Goal: Register for event/course

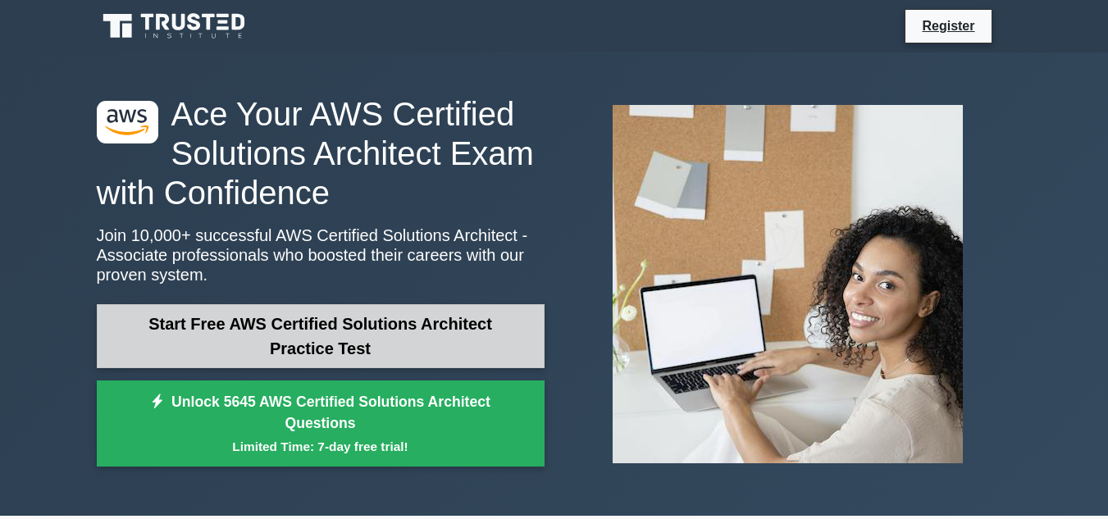
click at [333, 327] on link "Start Free AWS Certified Solutions Architect Practice Test" at bounding box center [321, 336] width 448 height 64
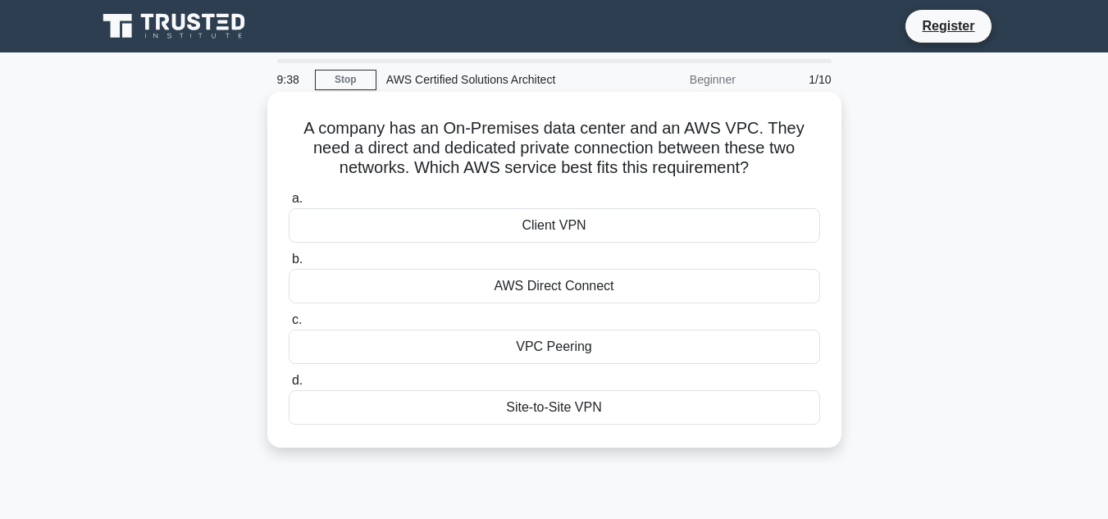
click at [537, 228] on div "Client VPN" at bounding box center [554, 225] width 531 height 34
click at [289, 204] on input "a. Client VPN" at bounding box center [289, 198] width 0 height 11
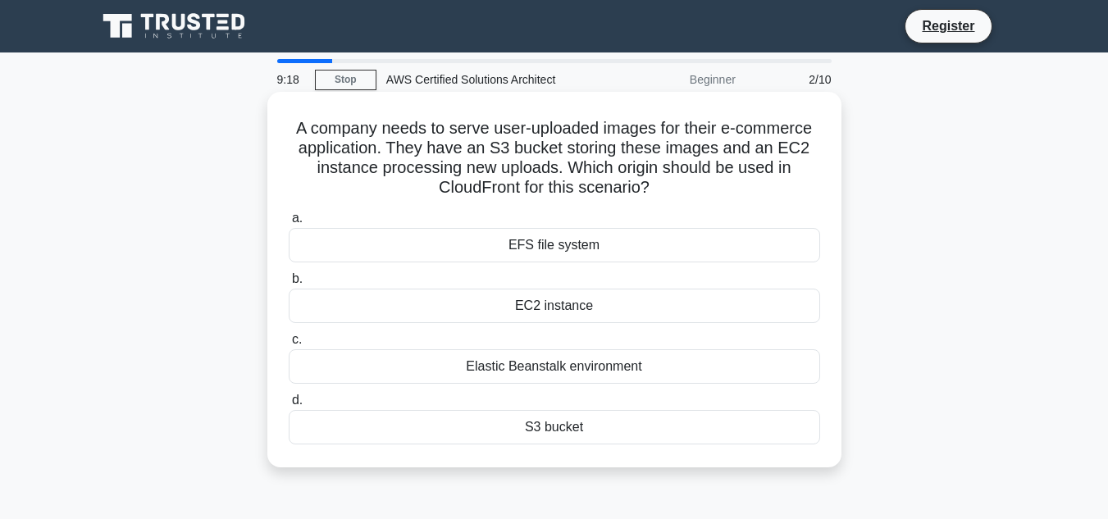
click at [517, 305] on div "EC2 instance" at bounding box center [554, 306] width 531 height 34
click at [289, 284] on input "b. EC2 instance" at bounding box center [289, 279] width 0 height 11
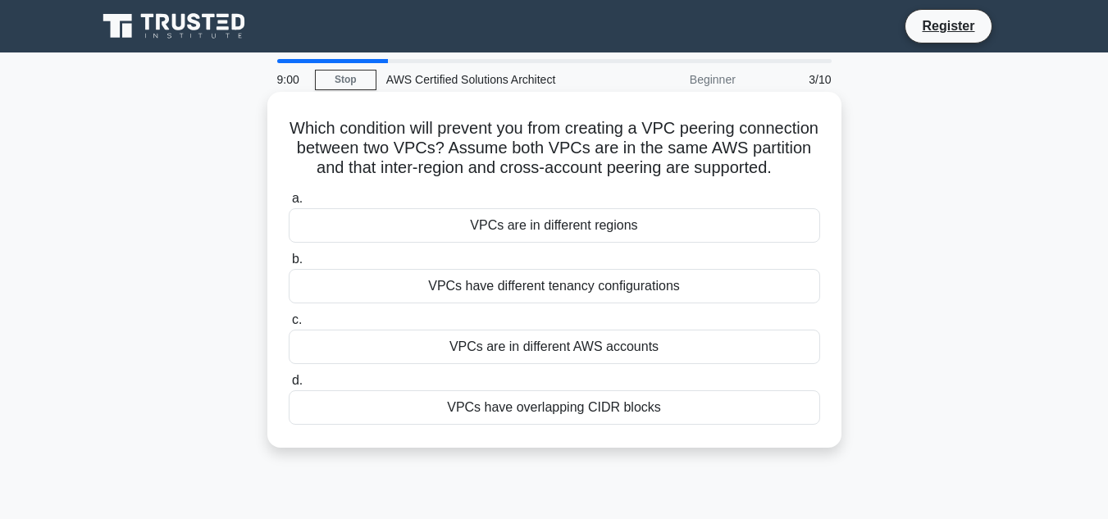
click at [545, 361] on div "VPCs are in different AWS accounts" at bounding box center [554, 347] width 531 height 34
click at [289, 325] on input "c. VPCs are in different AWS accounts" at bounding box center [289, 320] width 0 height 11
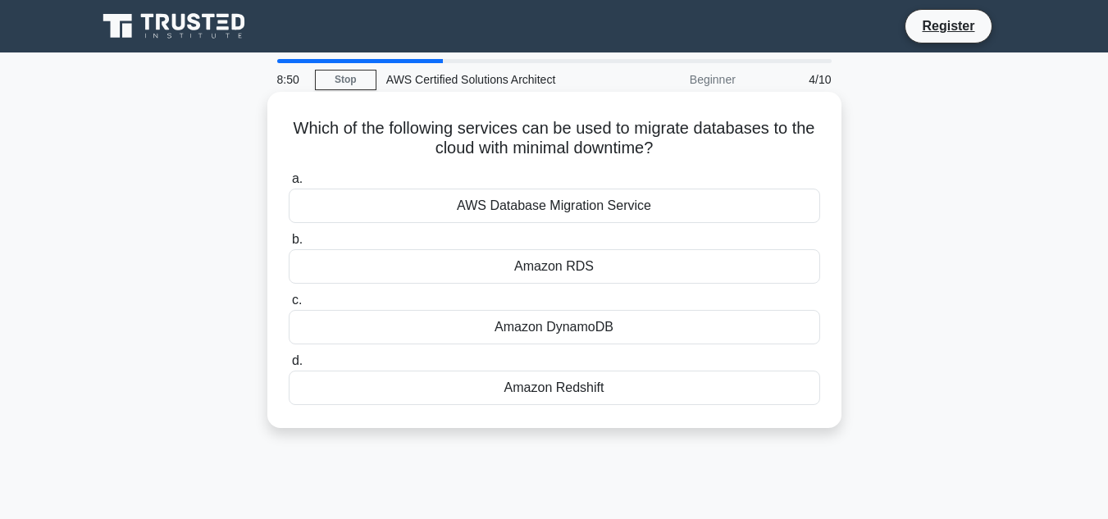
click at [525, 198] on div "AWS Database Migration Service" at bounding box center [554, 206] width 531 height 34
click at [289, 184] on input "a. AWS Database Migration Service" at bounding box center [289, 179] width 0 height 11
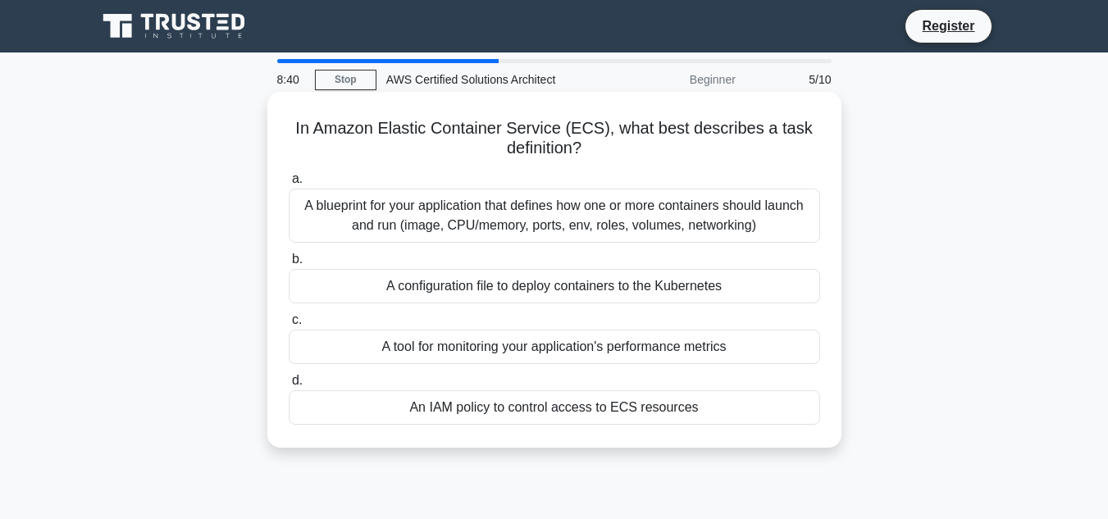
click at [517, 291] on div "A configuration file to deploy containers to the Kubernetes" at bounding box center [554, 286] width 531 height 34
click at [289, 265] on input "b. A configuration file to deploy containers to the Kubernetes" at bounding box center [289, 259] width 0 height 11
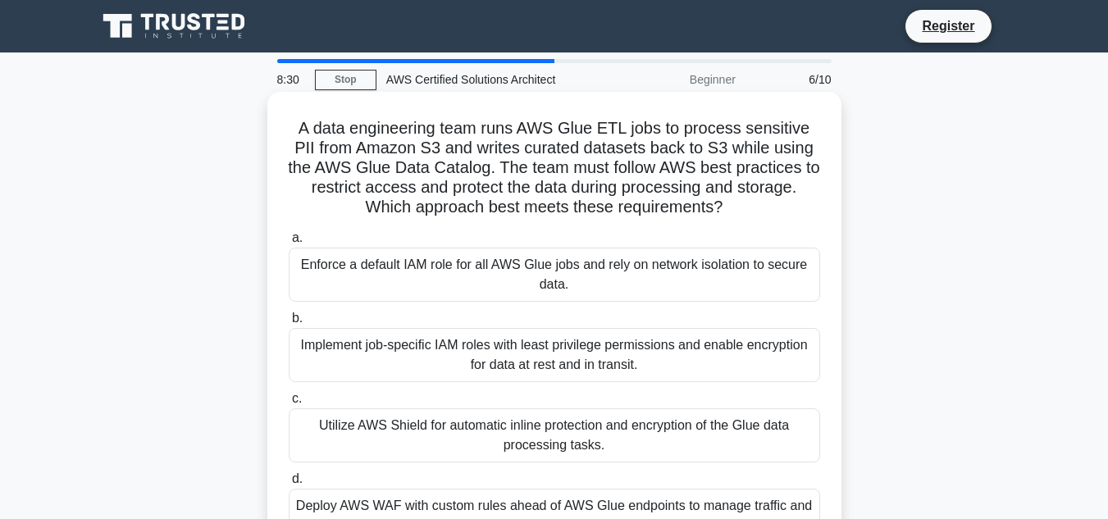
click at [521, 281] on div "Enforce a default IAM role for all AWS Glue jobs and rely on network isolation …" at bounding box center [554, 275] width 531 height 54
click at [289, 243] on input "a. Enforce a default IAM role for all AWS Glue jobs and rely on network isolati…" at bounding box center [289, 238] width 0 height 11
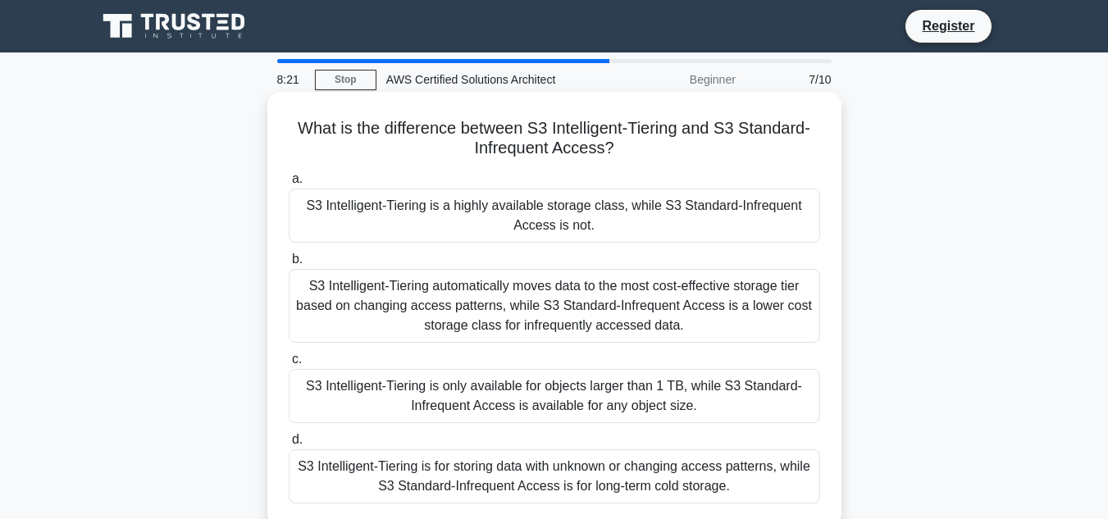
click at [535, 225] on div "S3 Intelligent-Tiering is a highly available storage class, while S3 Standard-I…" at bounding box center [554, 216] width 531 height 54
click at [289, 184] on input "a. S3 Intelligent-Tiering is a highly available storage class, while S3 Standar…" at bounding box center [289, 179] width 0 height 11
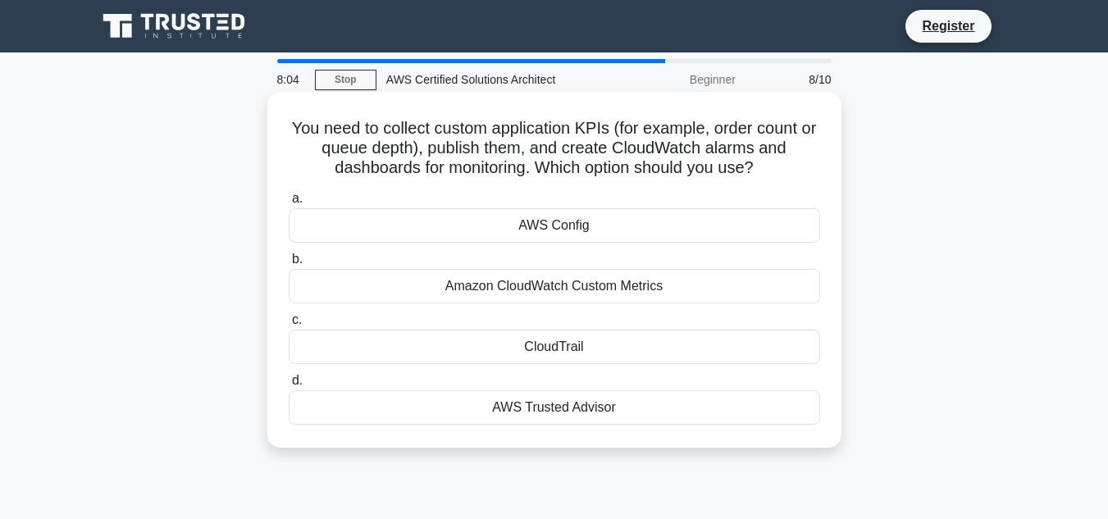
click at [553, 285] on div "Amazon CloudWatch Custom Metrics" at bounding box center [554, 286] width 531 height 34
click at [289, 265] on input "b. Amazon CloudWatch Custom Metrics" at bounding box center [289, 259] width 0 height 11
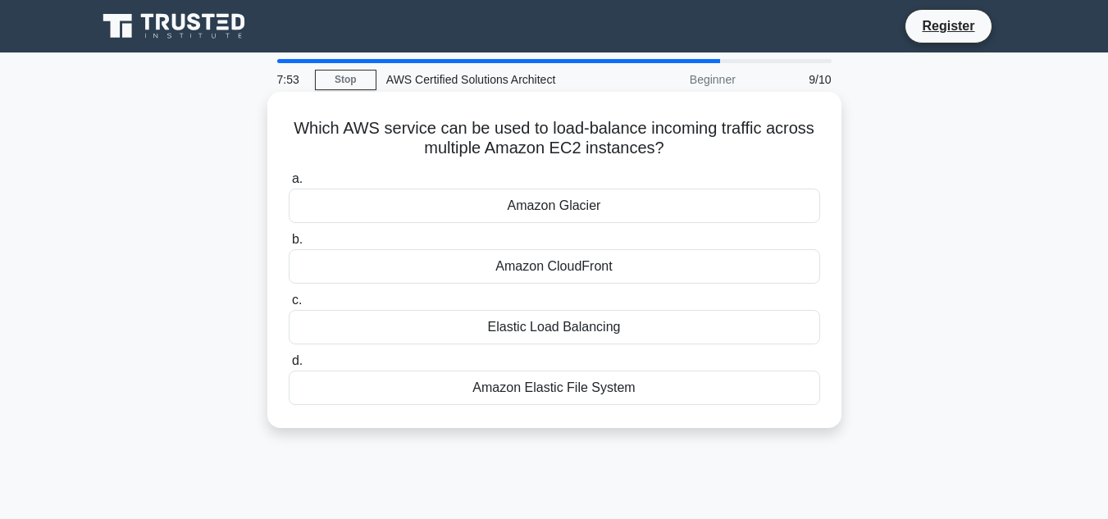
click at [550, 262] on div "Amazon CloudFront" at bounding box center [554, 266] width 531 height 34
click at [289, 245] on input "b. Amazon CloudFront" at bounding box center [289, 239] width 0 height 11
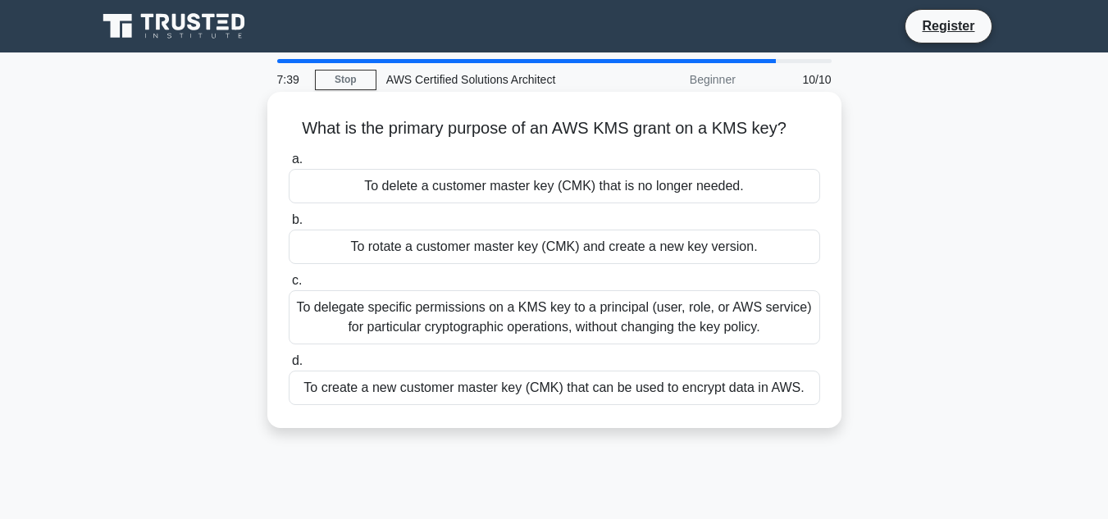
click at [544, 254] on div "To rotate a customer master key (CMK) and create a new key version." at bounding box center [554, 247] width 531 height 34
click at [289, 225] on input "b. To rotate a customer master key (CMK) and create a new key version." at bounding box center [289, 220] width 0 height 11
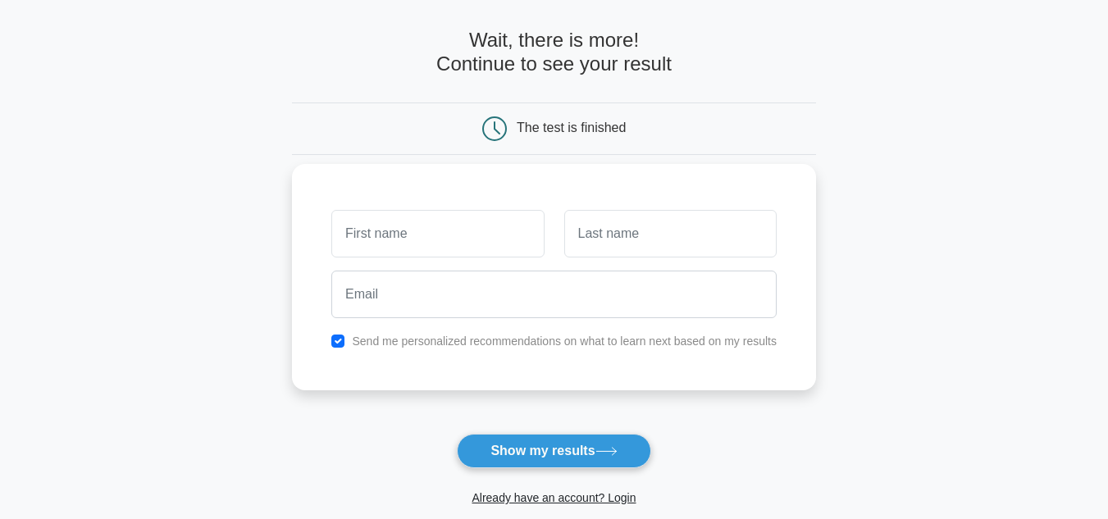
scroll to position [164, 0]
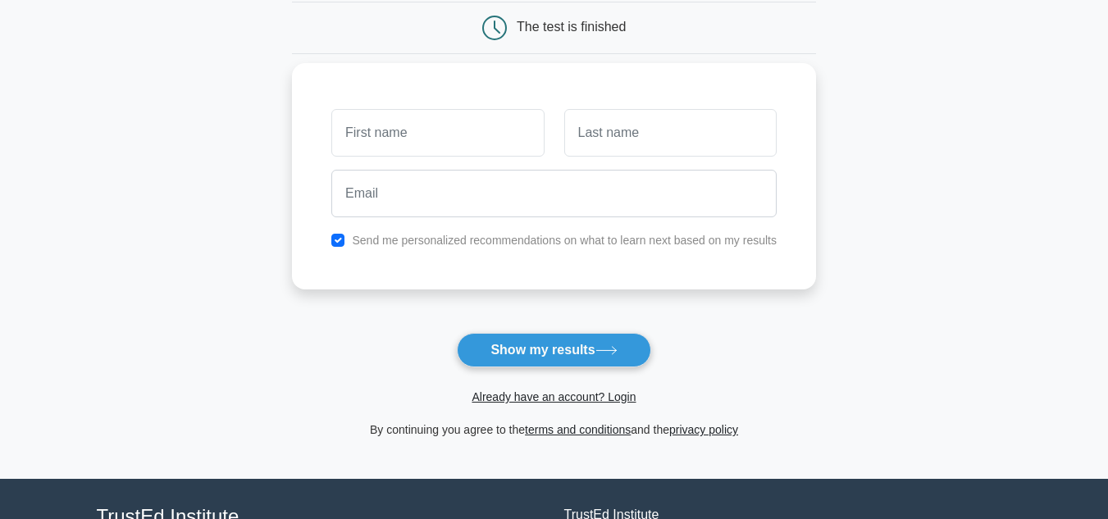
click at [461, 134] on input "text" at bounding box center [437, 133] width 212 height 48
type input "charnjeet"
click at [602, 117] on input "text" at bounding box center [670, 133] width 212 height 48
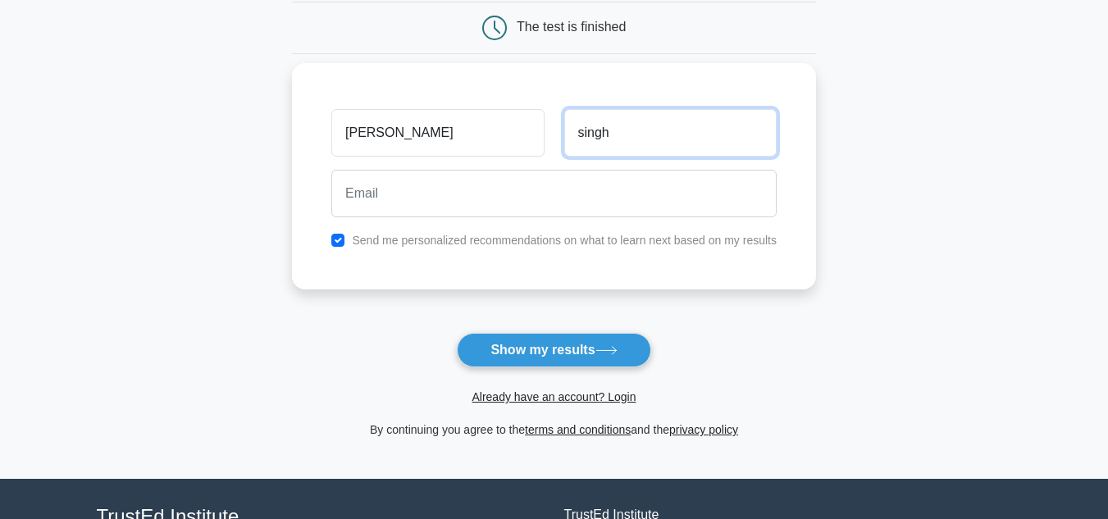
type input "singh"
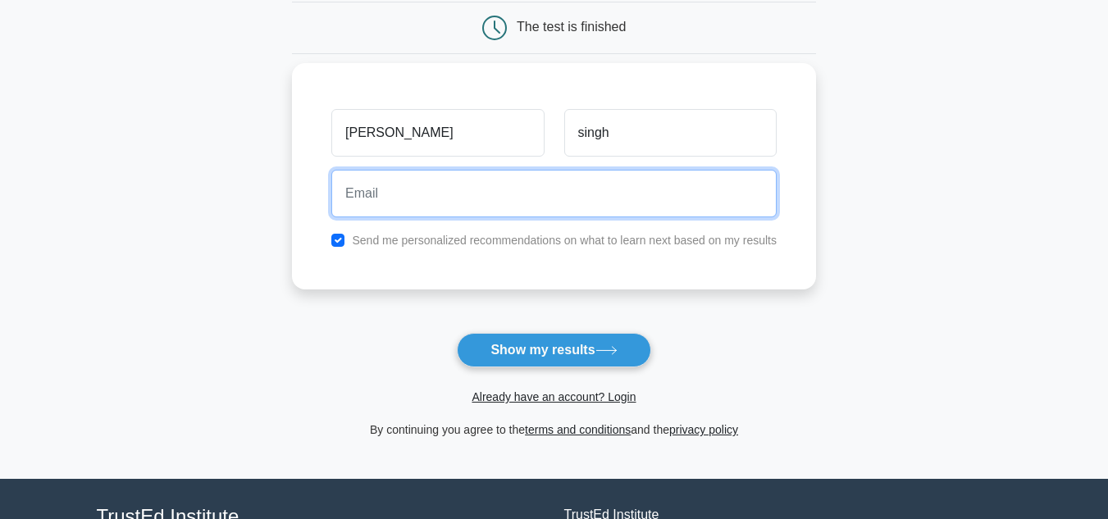
click at [421, 206] on input "email" at bounding box center [553, 194] width 445 height 48
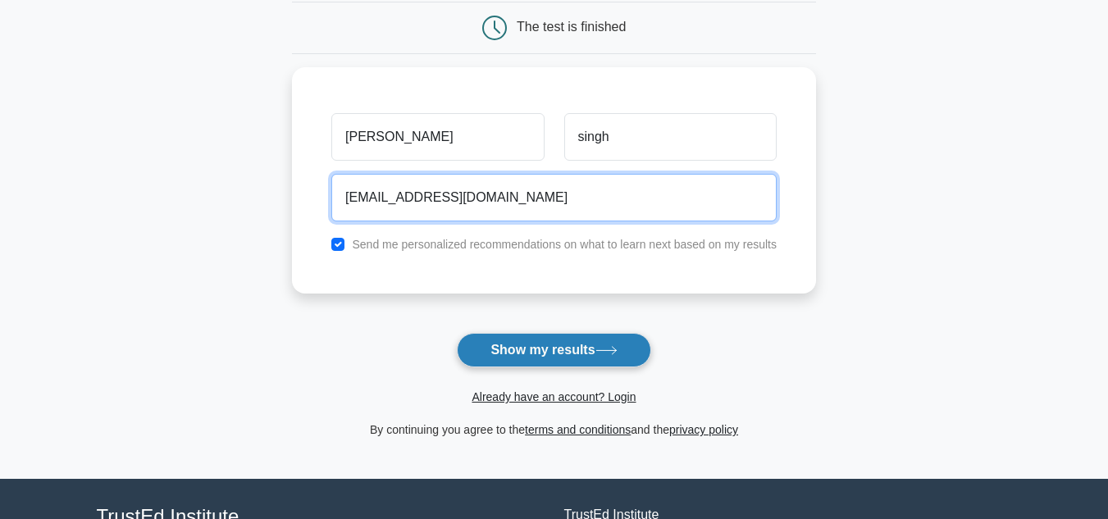
type input "charnjeetsingh4005@gmail.com"
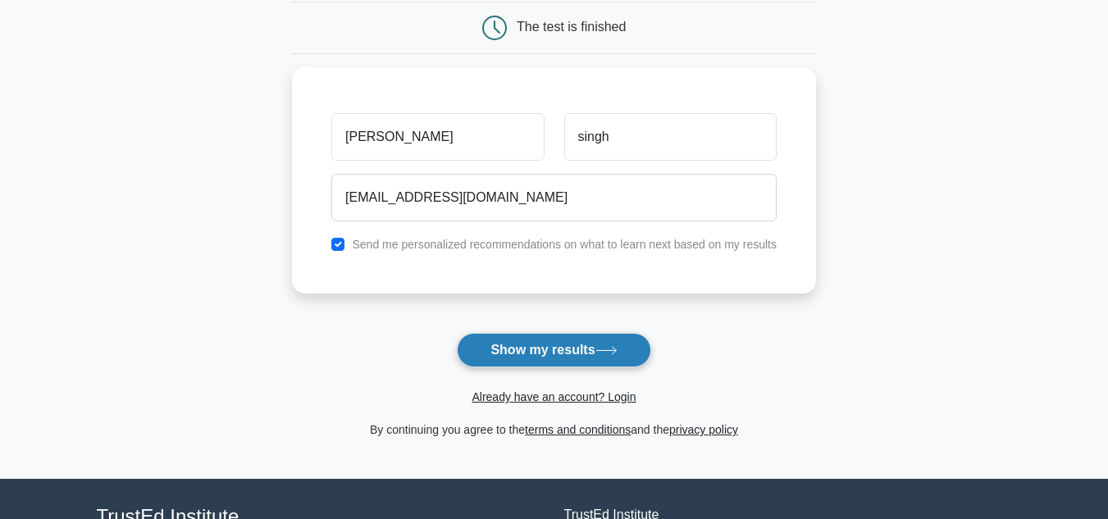
click at [522, 352] on button "Show my results" at bounding box center [553, 350] width 193 height 34
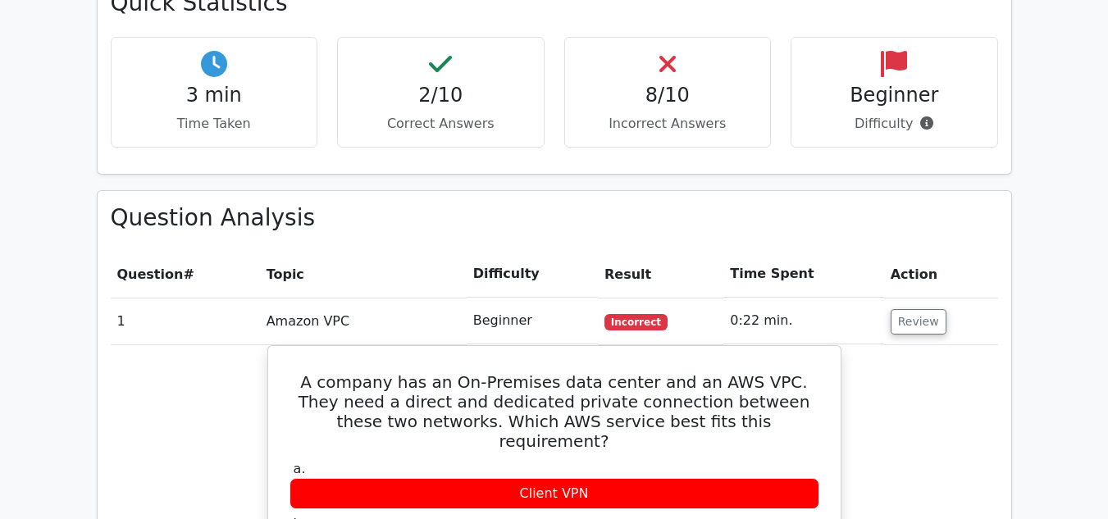
scroll to position [1326, 0]
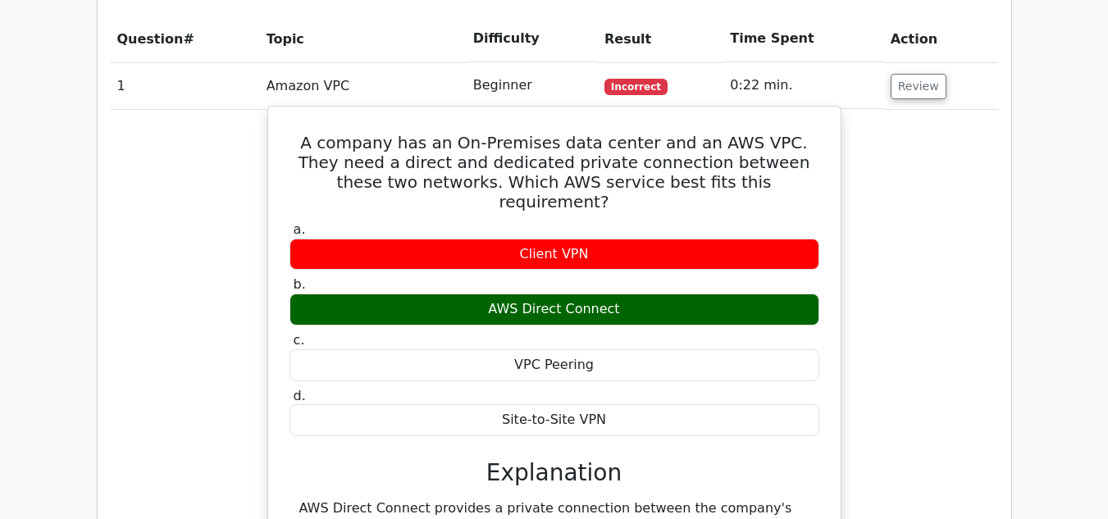
click at [541, 239] on div "Client VPN" at bounding box center [554, 255] width 530 height 32
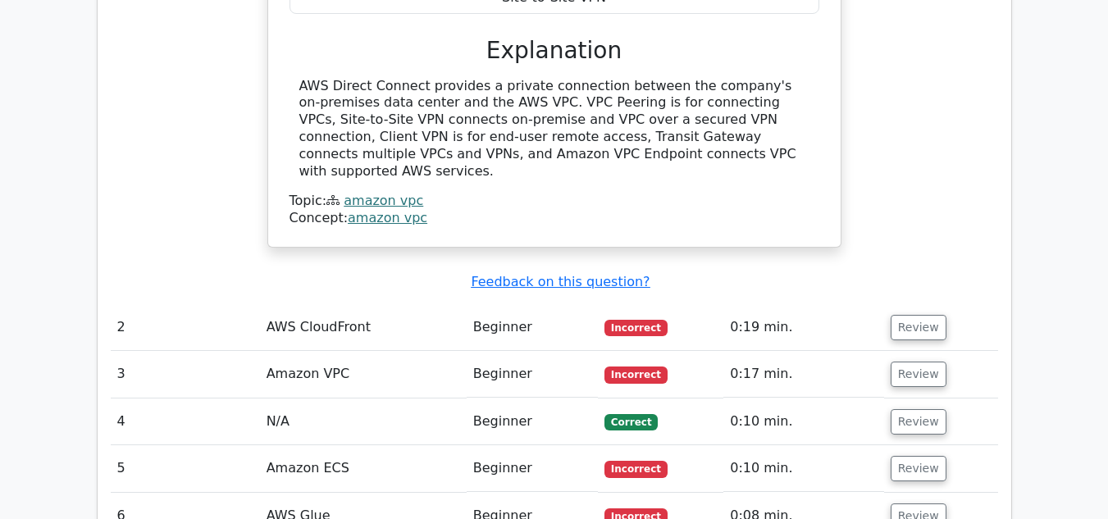
scroll to position [1736, 0]
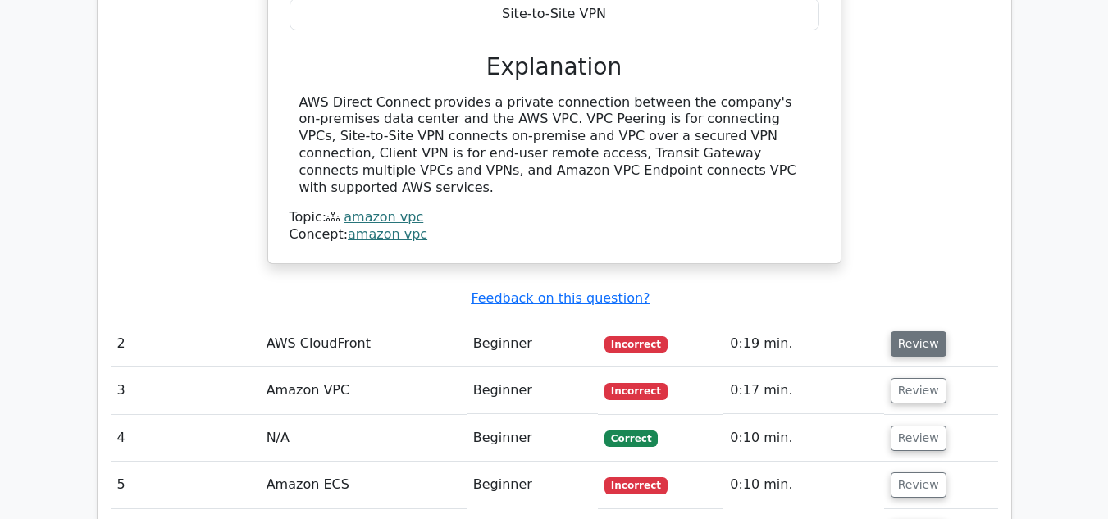
click at [917, 331] on button "Review" at bounding box center [918, 343] width 56 height 25
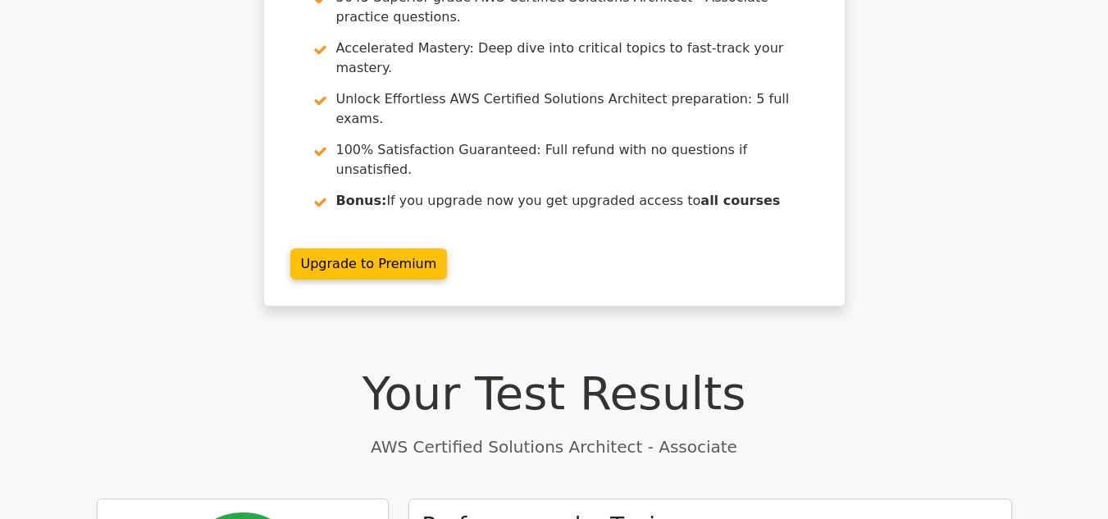
scroll to position [0, 0]
